Goal: Information Seeking & Learning: Learn about a topic

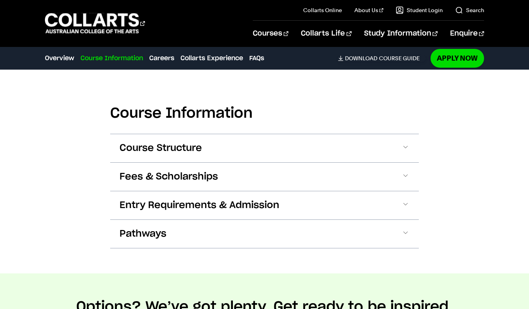
scroll to position [737, 0]
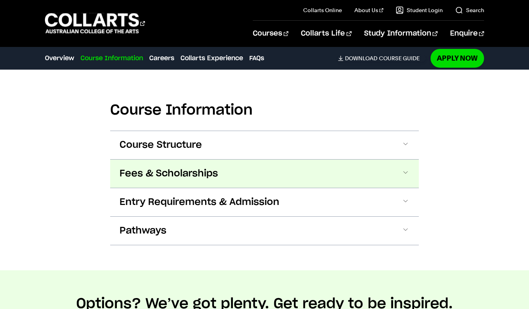
click at [400, 173] on button "Fees & Scholarships" at bounding box center [264, 173] width 309 height 28
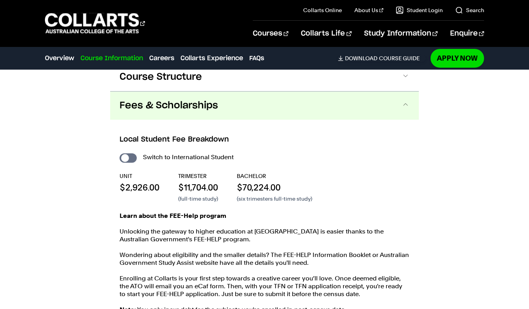
scroll to position [826, 0]
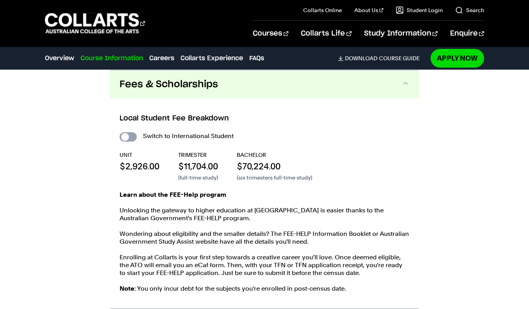
click at [133, 137] on input "International Student" at bounding box center [128, 136] width 17 height 9
checkbox input "true"
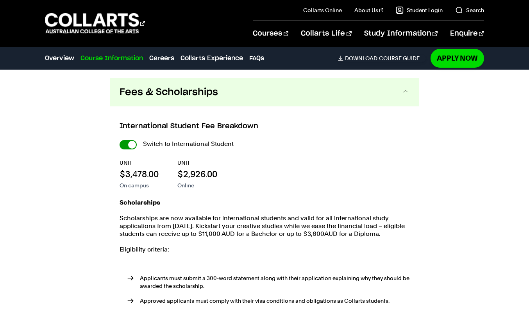
click at [0, 0] on input "International Student" at bounding box center [0, 0] width 0 height 0
checkbox input "false"
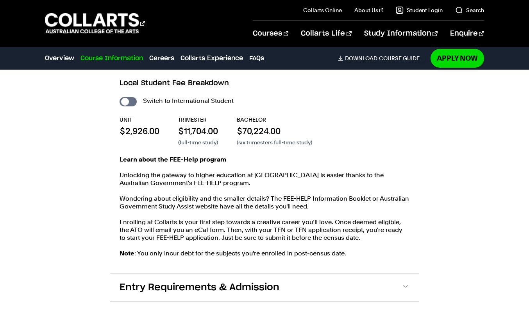
scroll to position [865, 0]
